Goal: Information Seeking & Learning: Learn about a topic

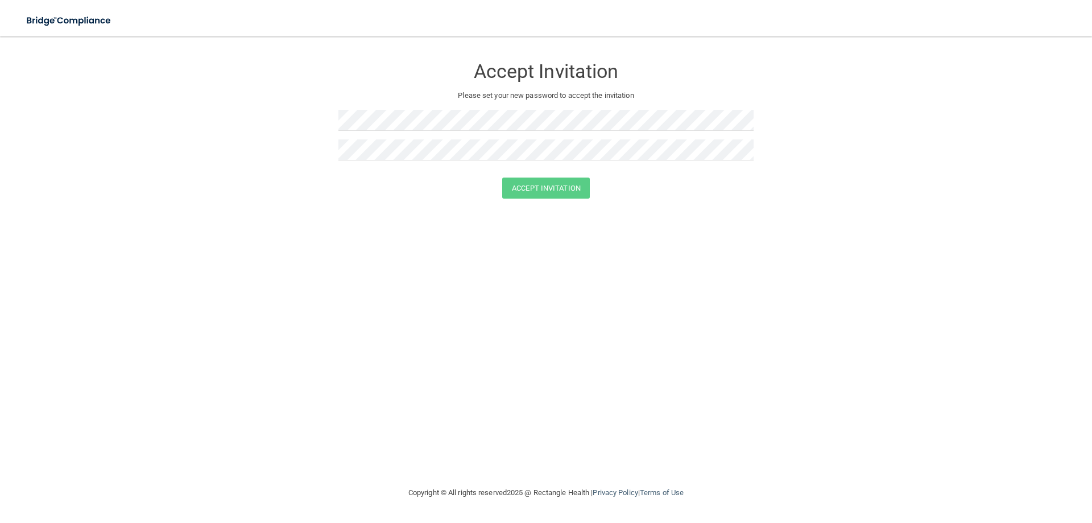
click at [354, 183] on div "Accept Invitation" at bounding box center [545, 187] width 1063 height 21
click at [545, 184] on button "Accept Invitation" at bounding box center [546, 187] width 88 height 21
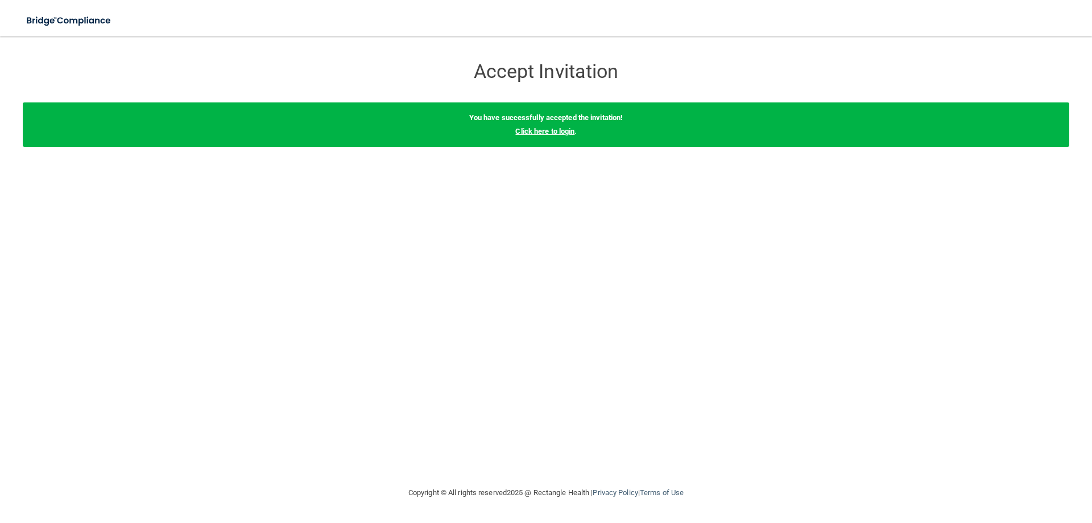
click at [559, 132] on link "Click here to login" at bounding box center [544, 131] width 59 height 9
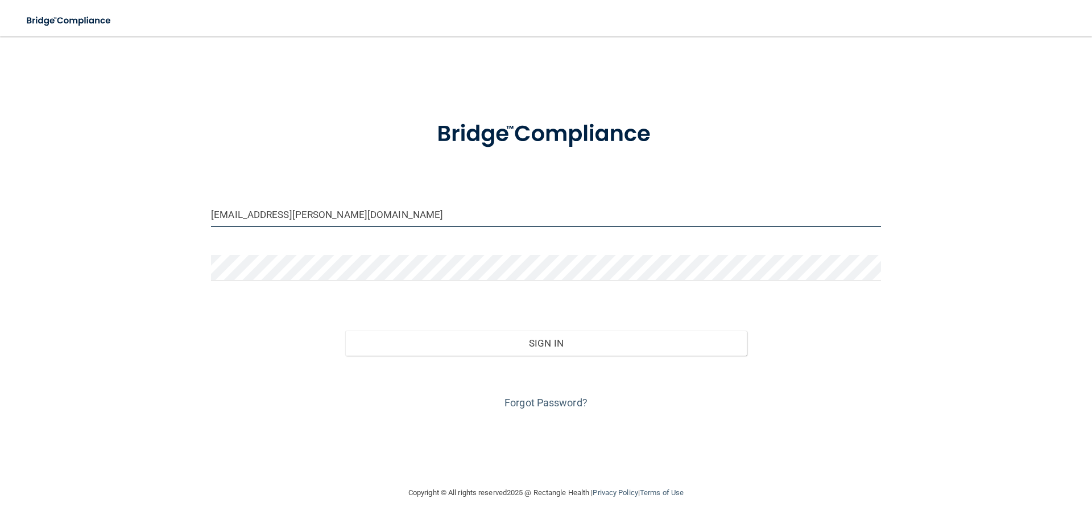
drag, startPoint x: 344, startPoint y: 217, endPoint x: 310, endPoint y: 222, distance: 34.5
click at [310, 222] on input "[EMAIL_ADDRESS][PERSON_NAME][DOMAIN_NAME]" at bounding box center [546, 214] width 670 height 26
drag, startPoint x: 263, startPoint y: 214, endPoint x: 196, endPoint y: 208, distance: 66.8
click at [199, 210] on div "brook.nagel@gmail.com Invalid email/password. You don't have permission to acce…" at bounding box center [546, 261] width 1046 height 426
type input "[EMAIL_ADDRESS][DOMAIN_NAME]"
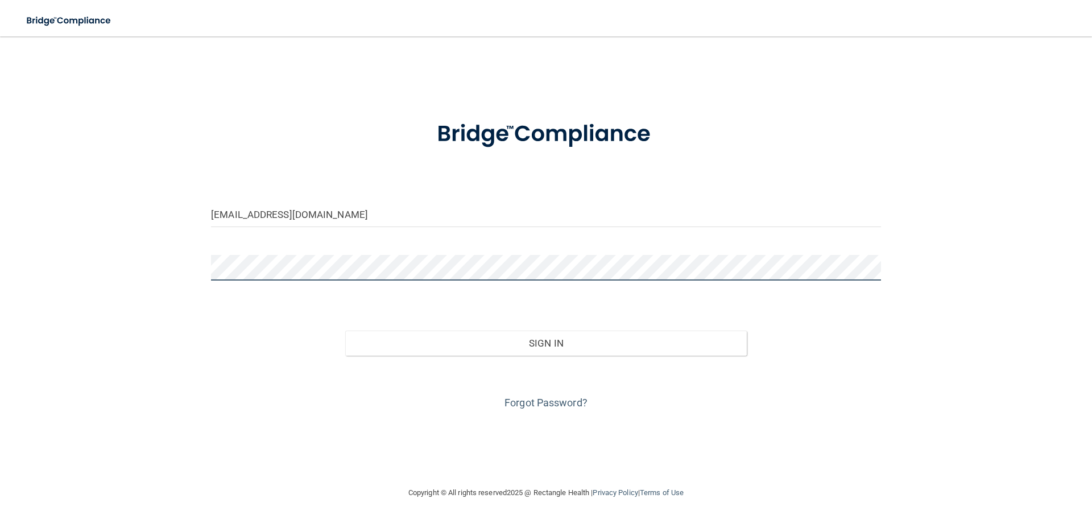
click at [92, 261] on div "breeanawaller@gmail.com Invalid email/password. You don't have permission to ac…" at bounding box center [546, 261] width 1046 height 426
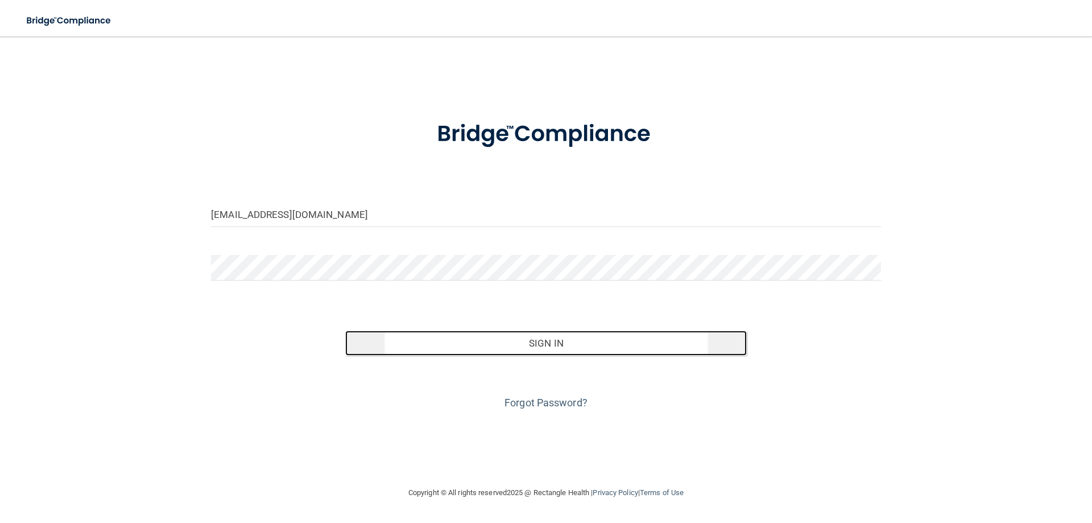
click at [640, 343] on button "Sign In" at bounding box center [546, 342] width 402 height 25
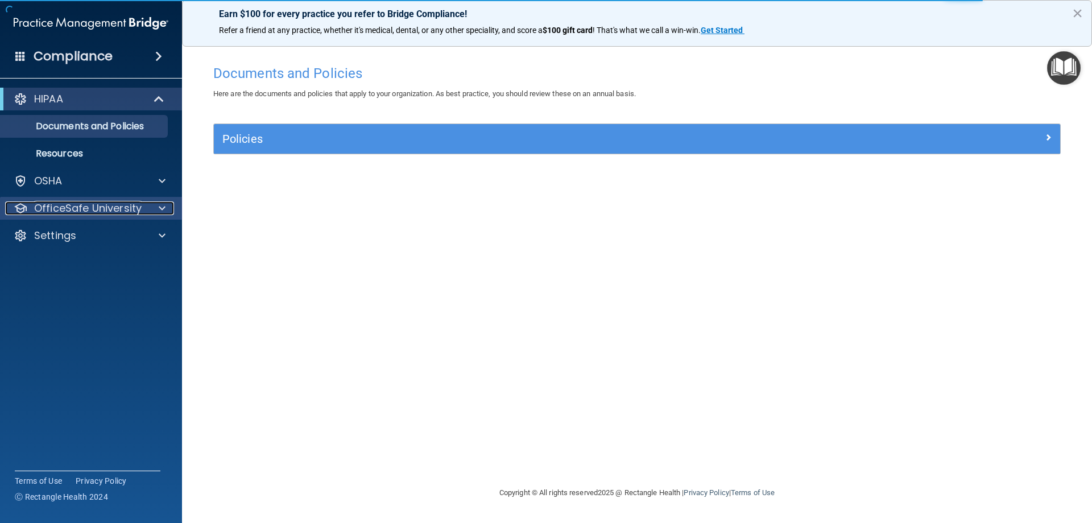
click at [130, 206] on p "OfficeSafe University" at bounding box center [87, 208] width 107 height 14
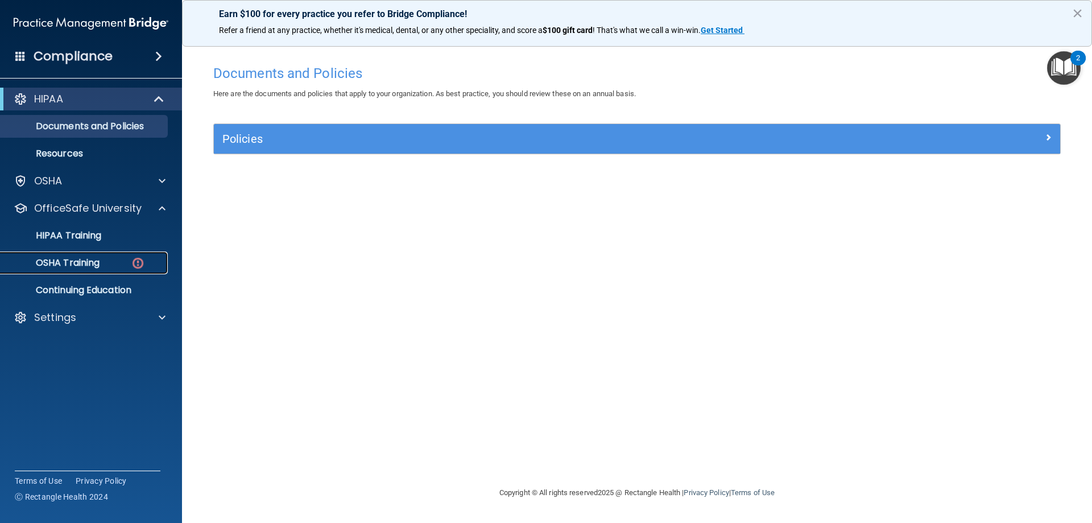
click at [108, 263] on div "OSHA Training" at bounding box center [84, 262] width 155 height 11
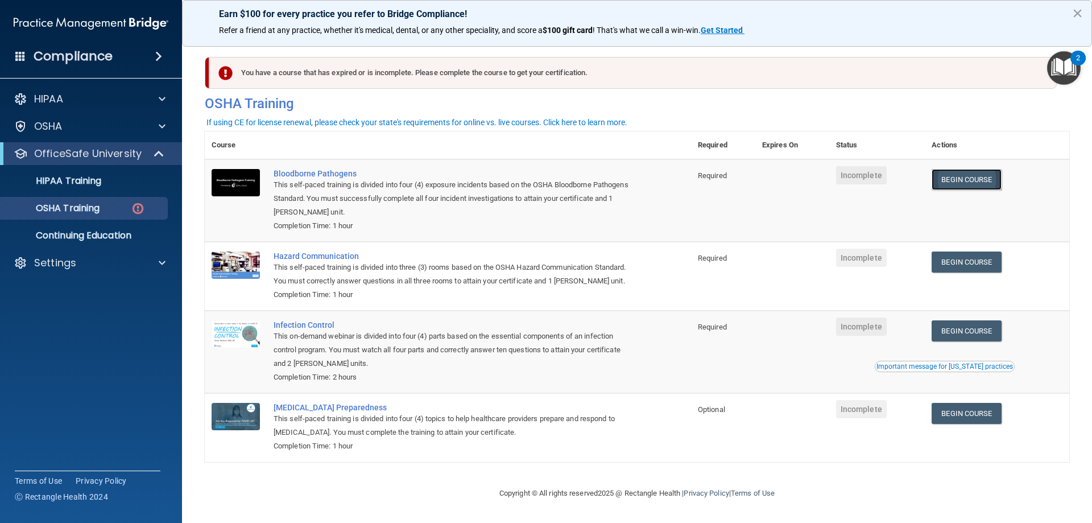
click at [967, 181] on link "Begin Course" at bounding box center [965, 179] width 69 height 21
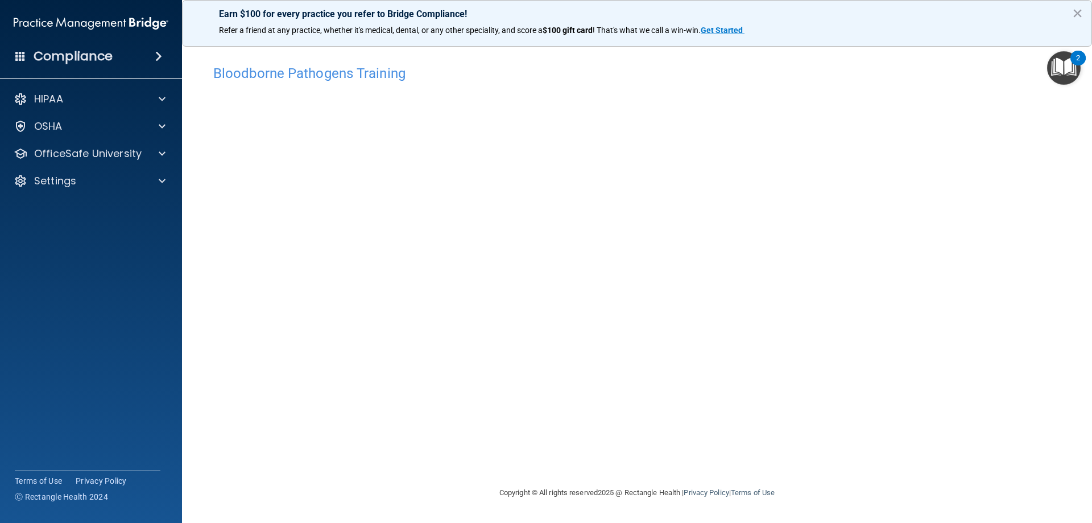
click at [1064, 408] on div "Bloodborne Pathogens Training This course doesn’t expire until . Are you sure y…" at bounding box center [637, 272] width 864 height 426
click at [1067, 76] on img "Open Resource Center, 2 new notifications" at bounding box center [1064, 68] width 34 height 34
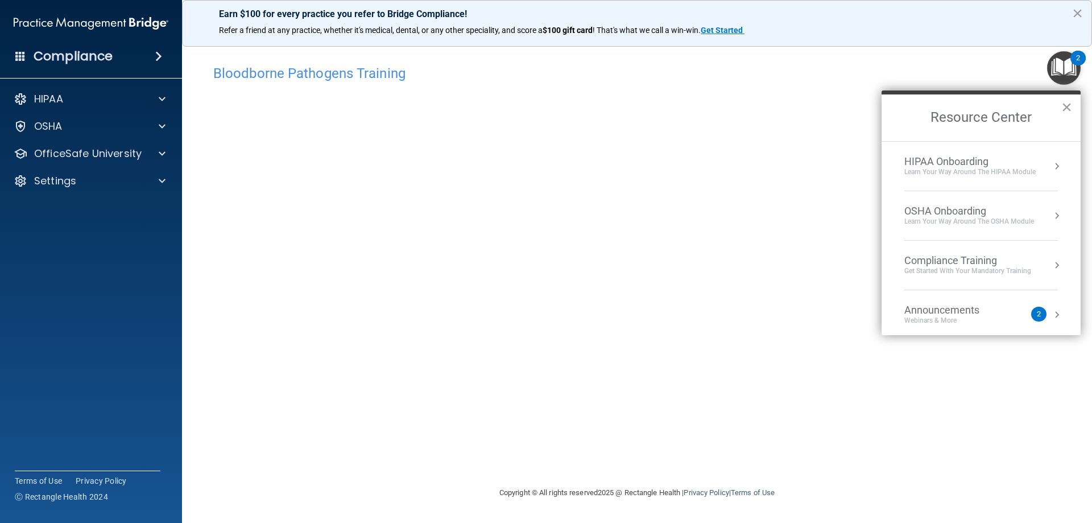
click at [1064, 109] on button "×" at bounding box center [1066, 107] width 11 height 18
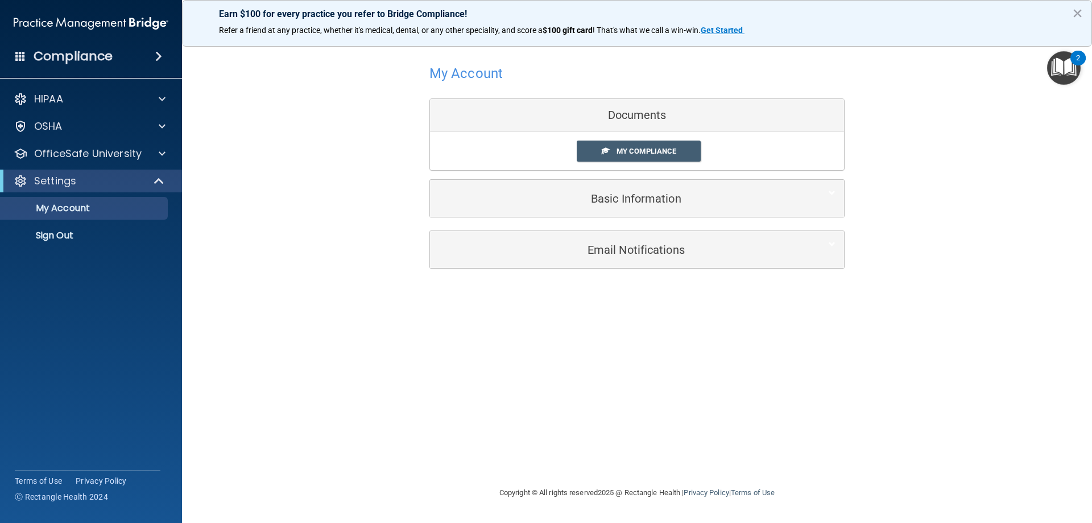
click at [1064, 75] on img "Open Resource Center, 2 new notifications" at bounding box center [1064, 68] width 34 height 34
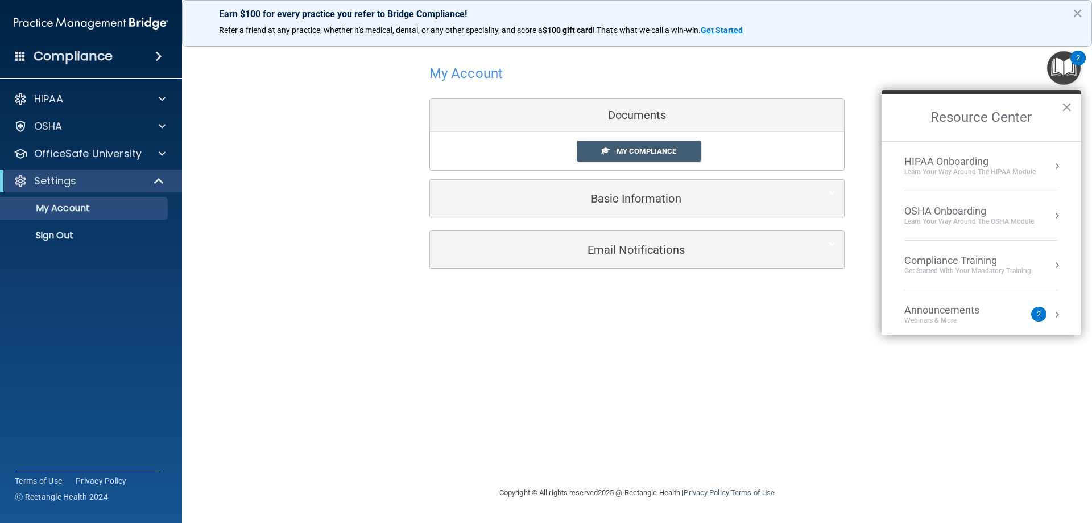
click at [1063, 59] on img "Open Resource Center, 2 new notifications" at bounding box center [1064, 68] width 34 height 34
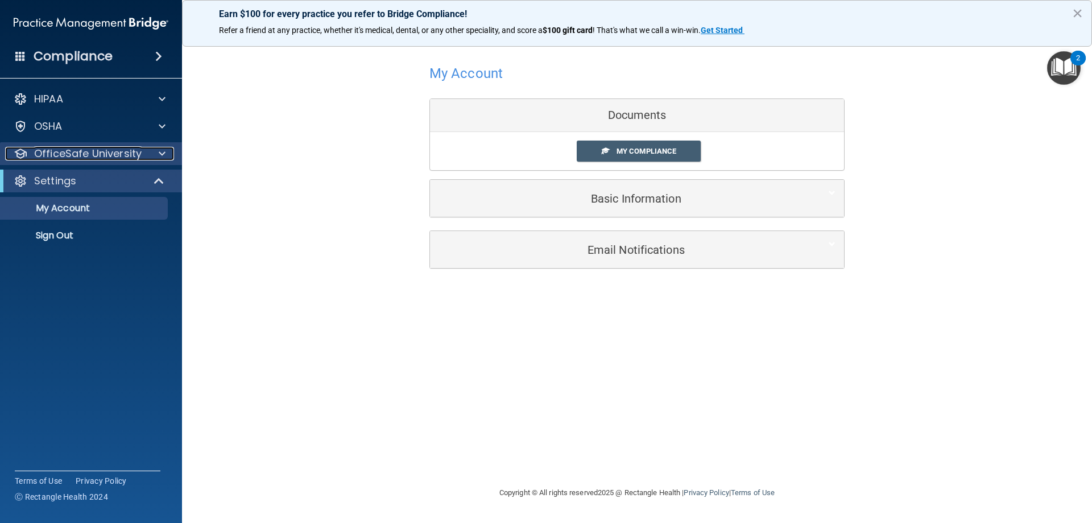
click at [95, 155] on p "OfficeSafe University" at bounding box center [87, 154] width 107 height 14
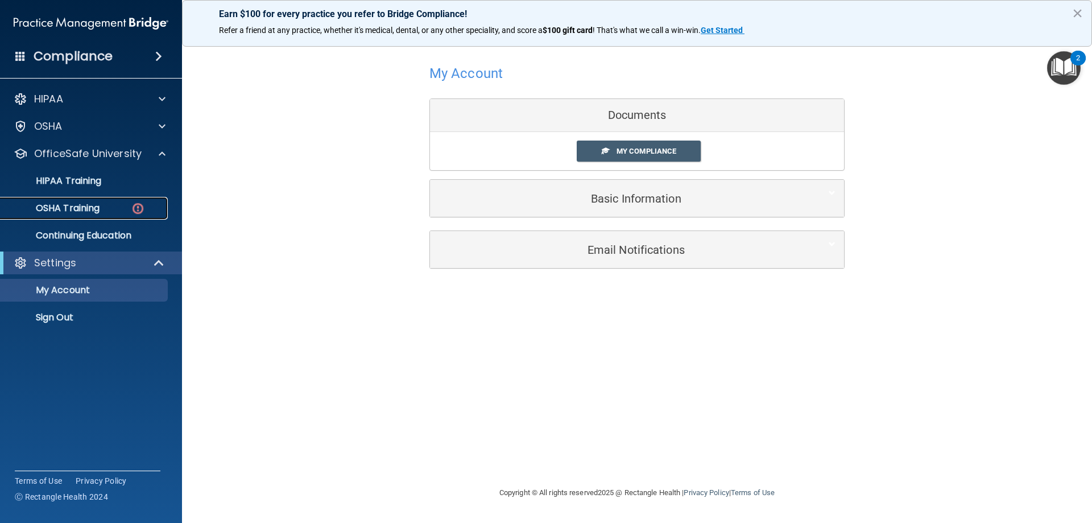
click at [74, 206] on p "OSHA Training" at bounding box center [53, 207] width 92 height 11
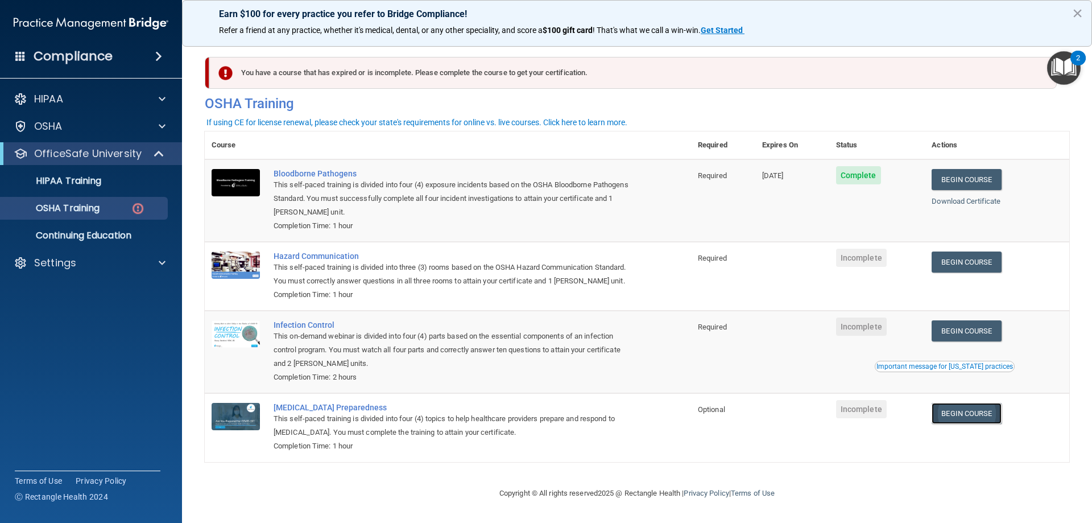
click at [971, 412] on link "Begin Course" at bounding box center [965, 413] width 69 height 21
click at [970, 261] on link "Begin Course" at bounding box center [965, 261] width 69 height 21
click at [943, 329] on link "Begin Course" at bounding box center [965, 330] width 69 height 21
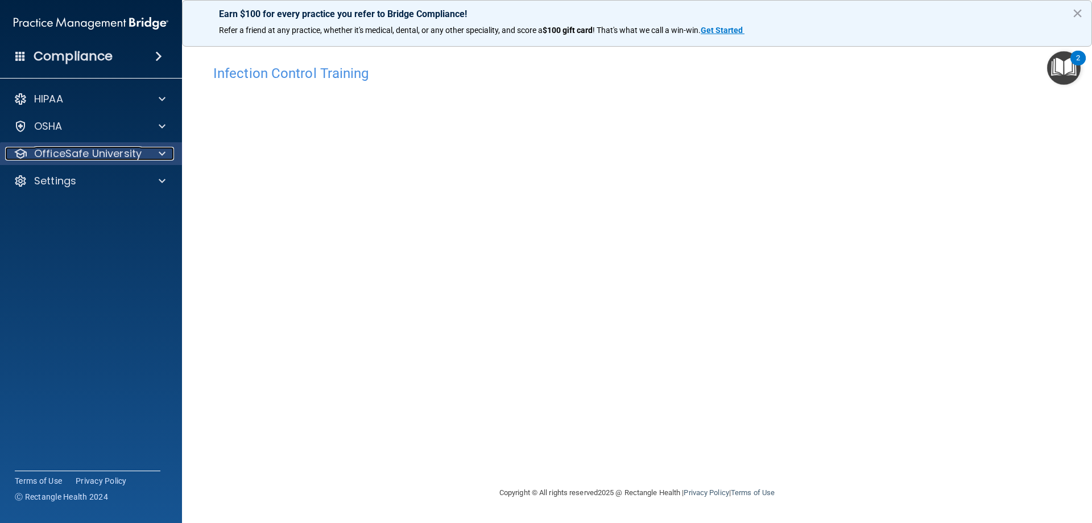
click at [129, 152] on p "OfficeSafe University" at bounding box center [87, 154] width 107 height 14
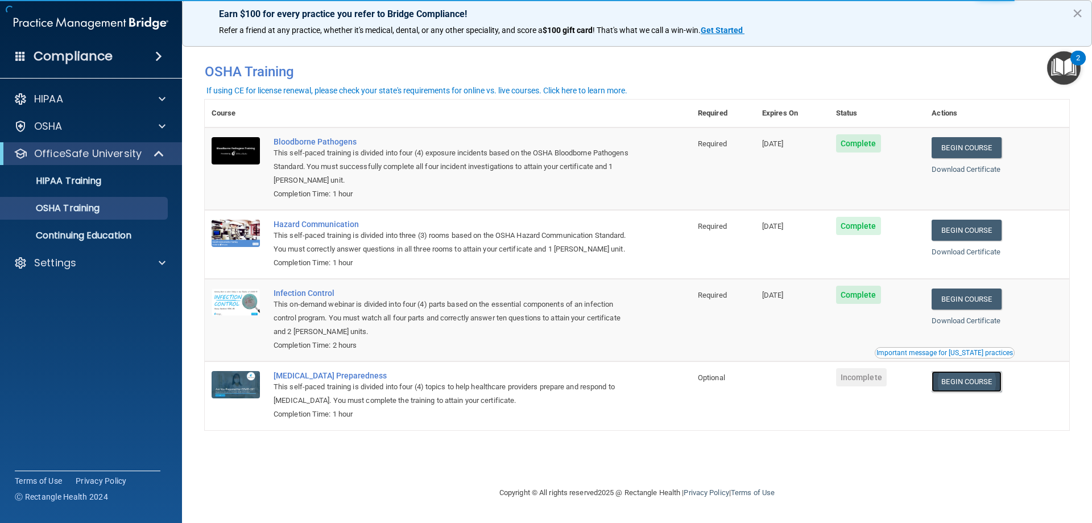
click at [947, 385] on link "Begin Course" at bounding box center [965, 381] width 69 height 21
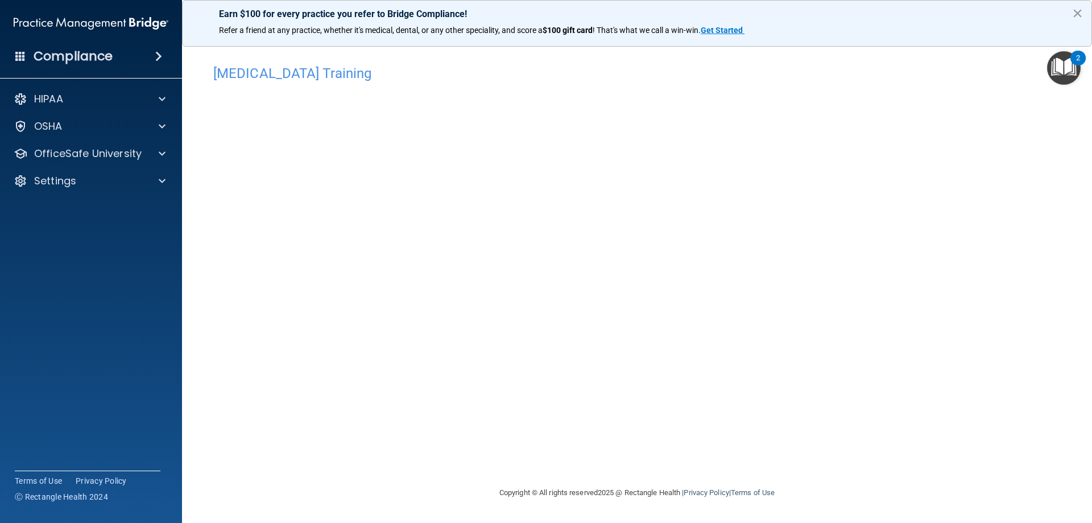
click at [1076, 13] on button "×" at bounding box center [1077, 13] width 11 height 18
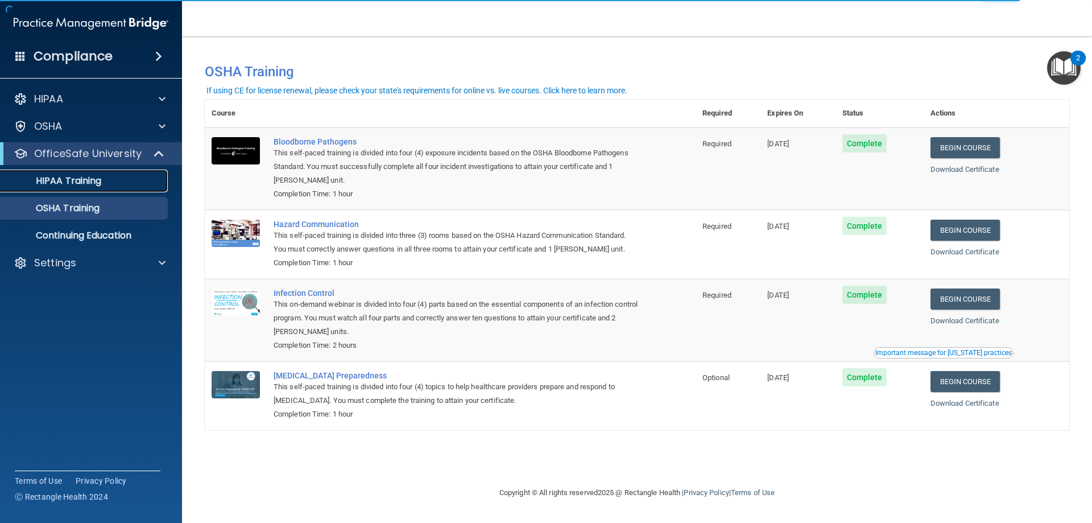
click at [103, 190] on link "HIPAA Training" at bounding box center [78, 180] width 179 height 23
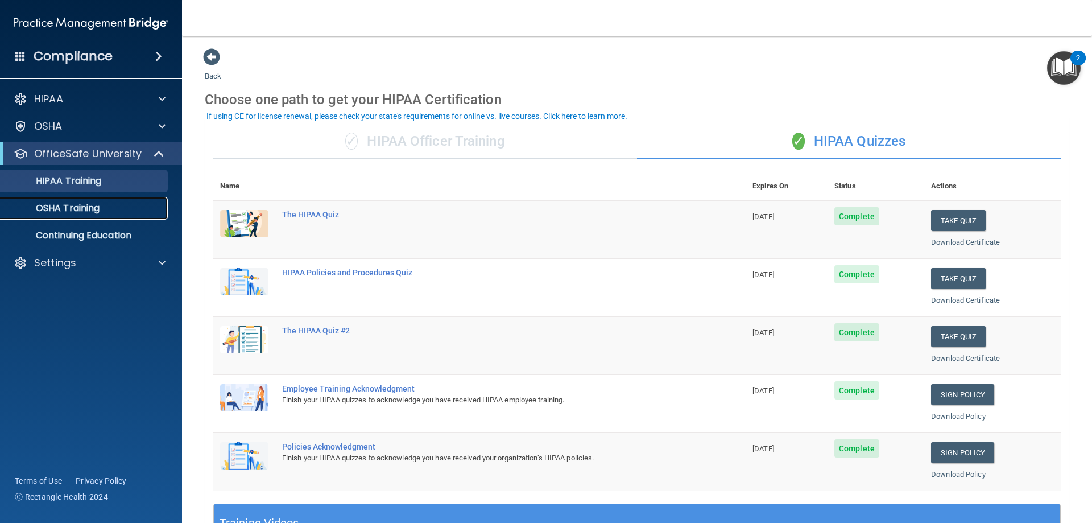
click at [85, 203] on p "OSHA Training" at bounding box center [53, 207] width 92 height 11
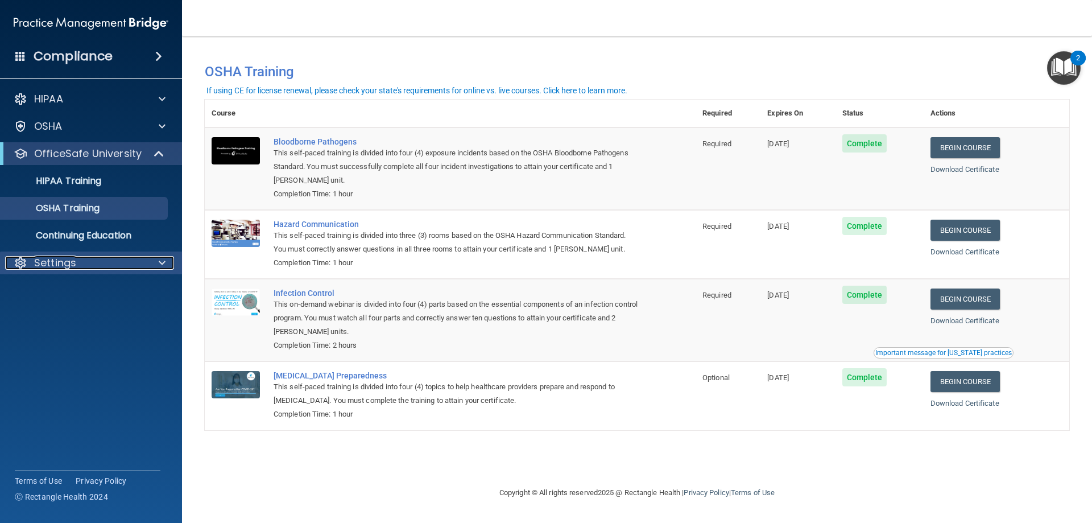
click at [108, 262] on div "Settings" at bounding box center [75, 263] width 141 height 14
click at [47, 323] on link "Sign Out" at bounding box center [78, 317] width 179 height 23
